Goal: Task Accomplishment & Management: Manage account settings

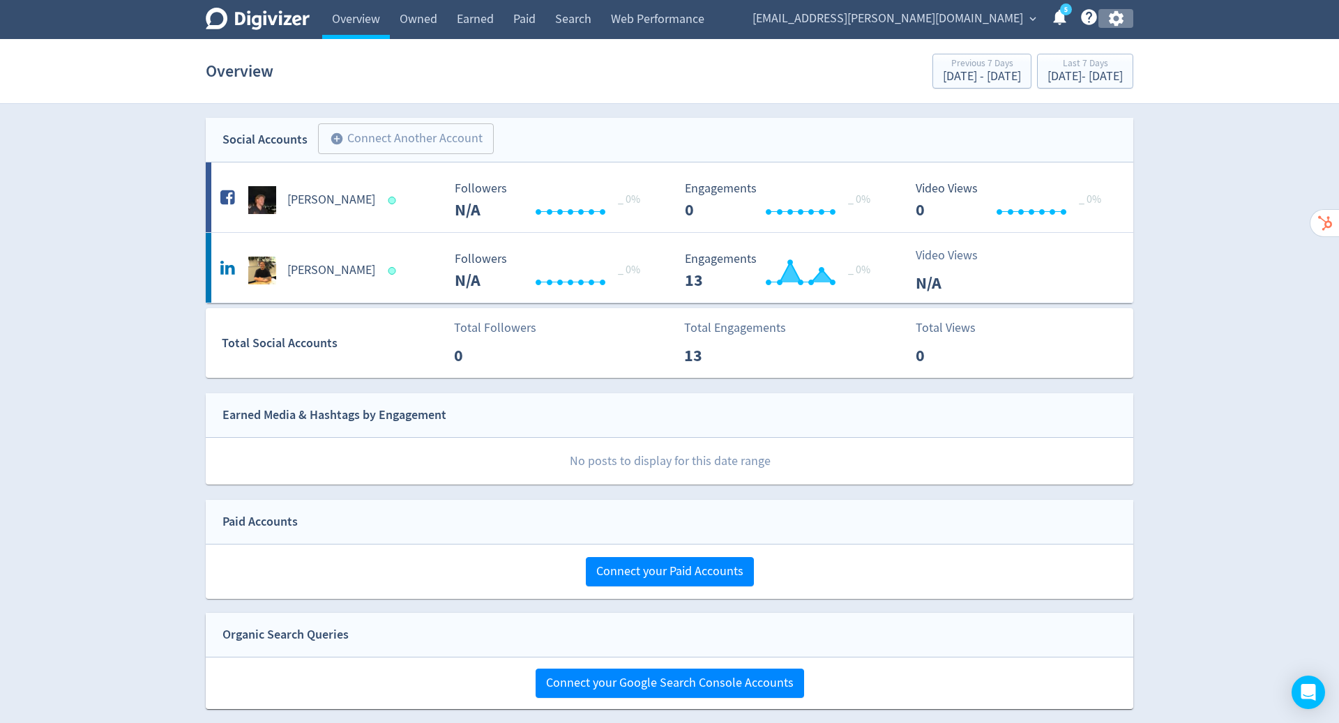
click at [1113, 16] on icon "button" at bounding box center [1115, 18] width 15 height 15
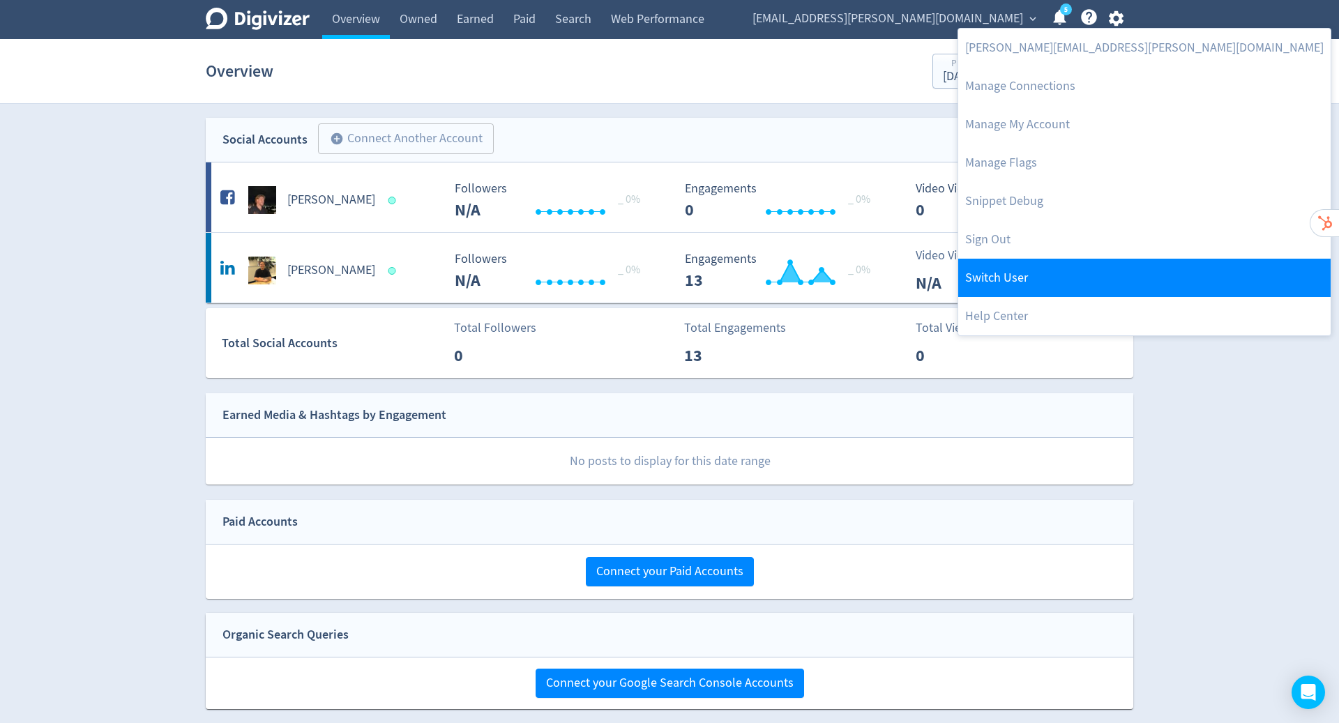
click at [1096, 270] on link "Switch User" at bounding box center [1144, 278] width 372 height 38
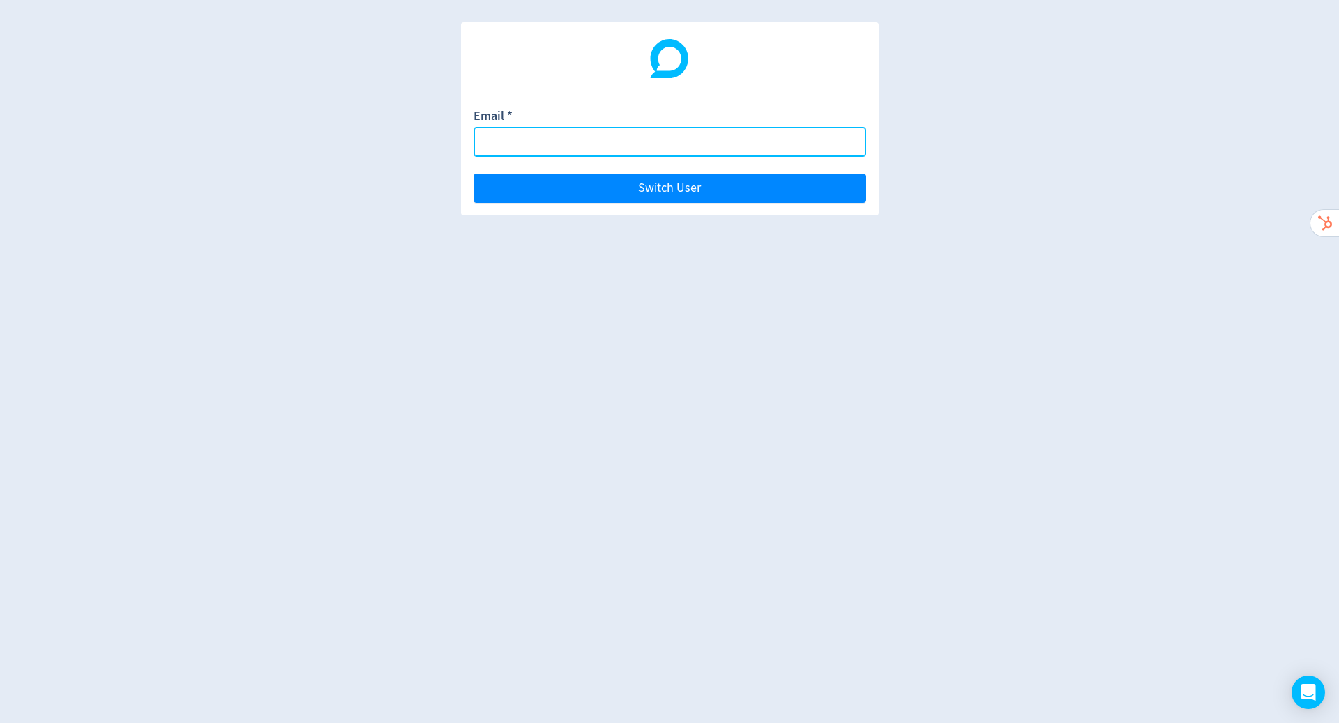
click at [639, 142] on input "Email *" at bounding box center [669, 142] width 393 height 30
paste input "[EMAIL_ADDRESS][DOMAIN_NAME]"
type input "[EMAIL_ADDRESS][DOMAIN_NAME]"
click at [473, 174] on button "Switch User" at bounding box center [669, 188] width 393 height 29
